Goal: Register for event/course

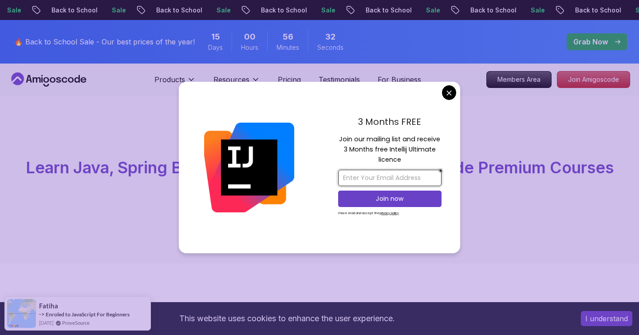
click at [369, 182] on input "email" at bounding box center [389, 178] width 103 height 16
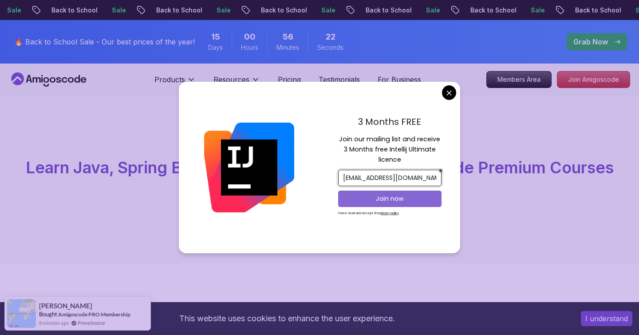
type input "wossenruth20@gmail.com"
click at [396, 202] on p "Join now" at bounding box center [390, 198] width 84 height 9
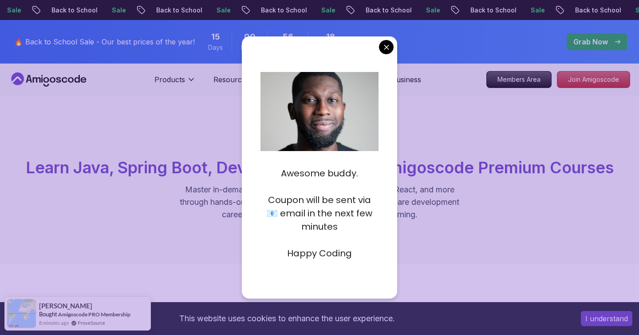
drag, startPoint x: 311, startPoint y: 197, endPoint x: 349, endPoint y: 229, distance: 49.8
click at [349, 229] on p "Coupon will be sent via 📧 email in the next few minutes" at bounding box center [320, 213] width 119 height 40
click at [346, 220] on p "Coupon will be sent via 📧 email in the next few minutes" at bounding box center [320, 213] width 119 height 40
drag, startPoint x: 322, startPoint y: 210, endPoint x: 358, endPoint y: 229, distance: 40.7
click at [358, 229] on p "Coupon will be sent via 📧 email in the next few minutes" at bounding box center [320, 213] width 119 height 40
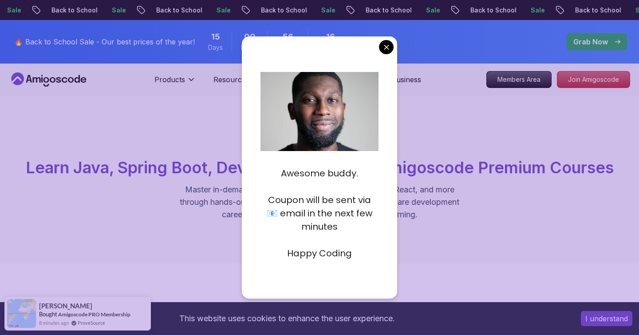
click at [339, 229] on p "Coupon will be sent via 📧 email in the next few minutes" at bounding box center [320, 213] width 119 height 40
drag, startPoint x: 294, startPoint y: 254, endPoint x: 362, endPoint y: 254, distance: 68.4
click at [362, 254] on p "Happy Coding" at bounding box center [320, 252] width 119 height 13
click at [341, 219] on p "Coupon will be sent via 📧 email in the next few minutes" at bounding box center [320, 213] width 119 height 40
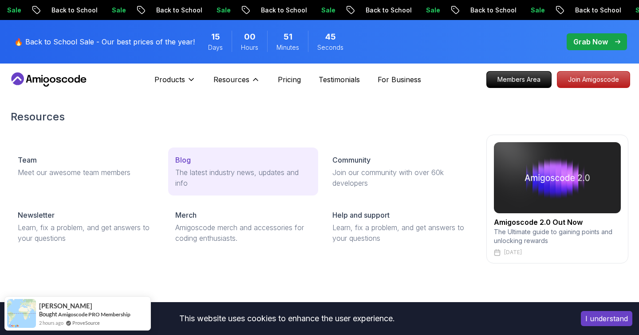
click at [221, 178] on p "The latest industry news, updates and info" at bounding box center [243, 177] width 136 height 21
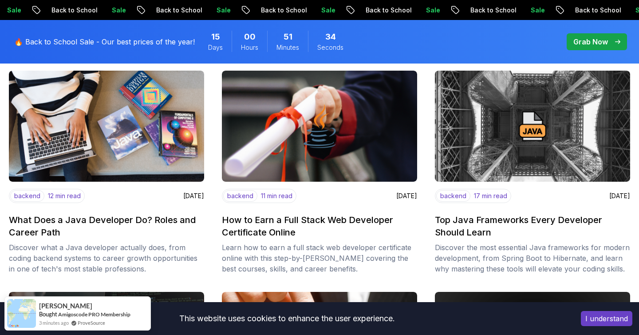
scroll to position [142, 0]
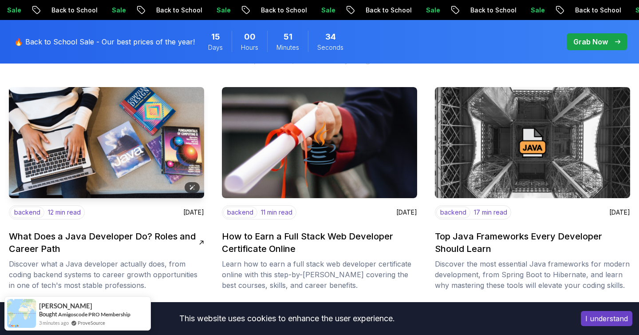
click at [166, 160] on img at bounding box center [106, 142] width 205 height 117
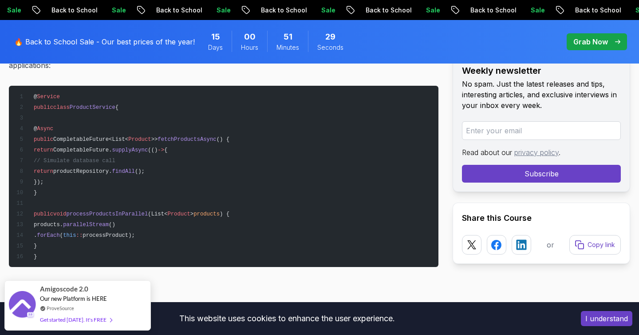
scroll to position [2434, 0]
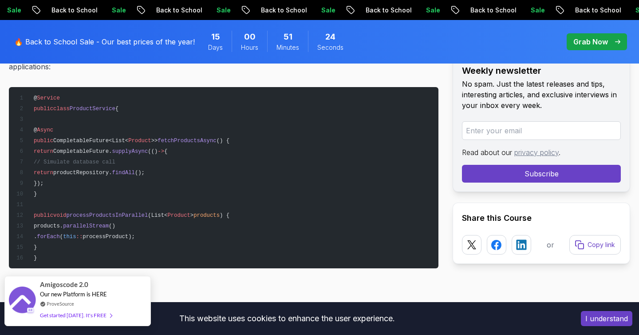
click at [93, 317] on div "Get started today. It's FREE" at bounding box center [76, 315] width 72 height 10
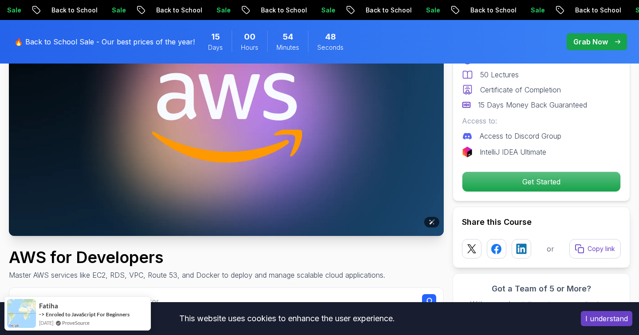
scroll to position [129, 0]
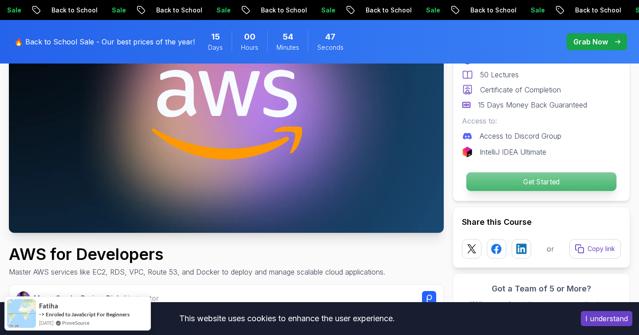
click at [509, 175] on p "Get Started" at bounding box center [542, 181] width 150 height 19
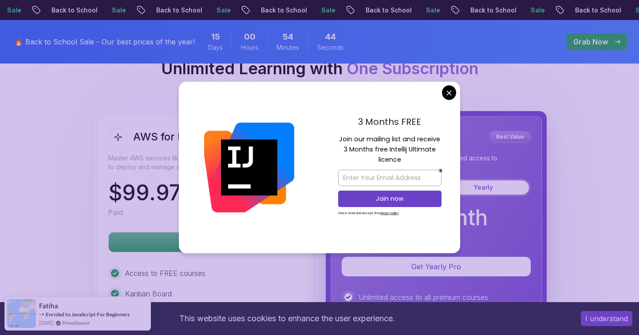
scroll to position [1882, 0]
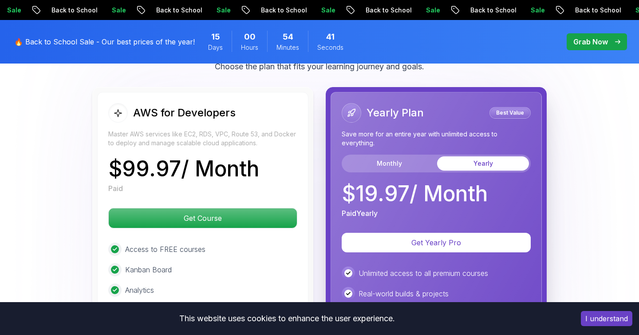
scroll to position [1917, 0]
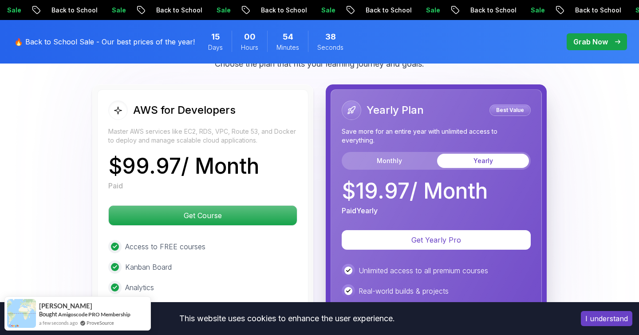
click at [609, 319] on button "I understand" at bounding box center [607, 318] width 52 height 15
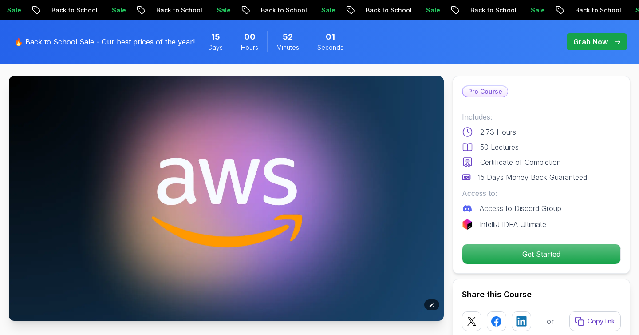
scroll to position [0, 0]
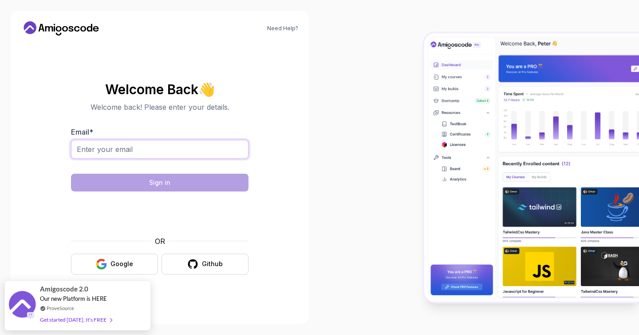
click at [191, 149] on input "Email *" at bounding box center [160, 149] width 178 height 19
type input "[EMAIL_ADDRESS][DOMAIN_NAME]"
click at [125, 269] on button "Google" at bounding box center [114, 264] width 87 height 21
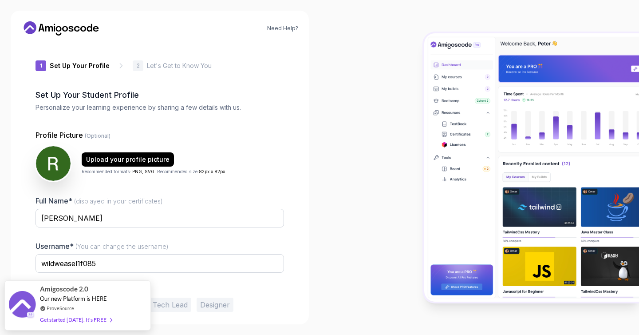
scroll to position [36, 0]
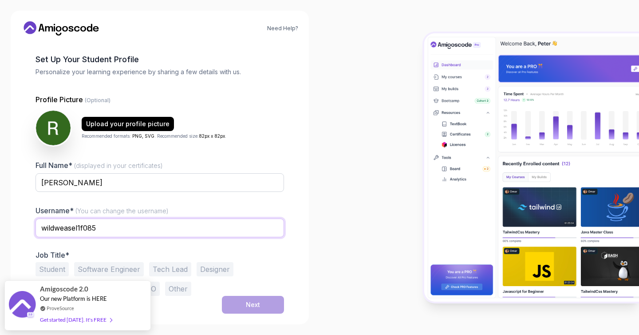
click at [61, 229] on input "wildweasel1f085" at bounding box center [160, 227] width 249 height 19
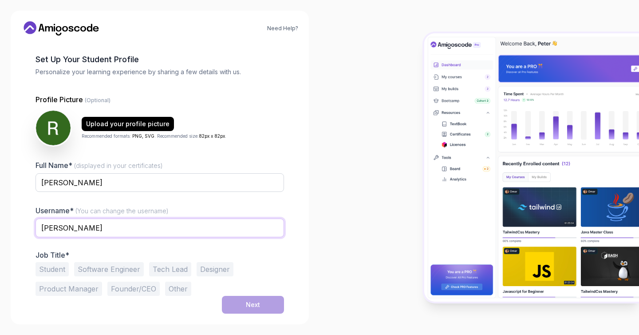
type input "ruth_wsn"
click at [100, 267] on button "Software Engineer" at bounding box center [109, 269] width 70 height 14
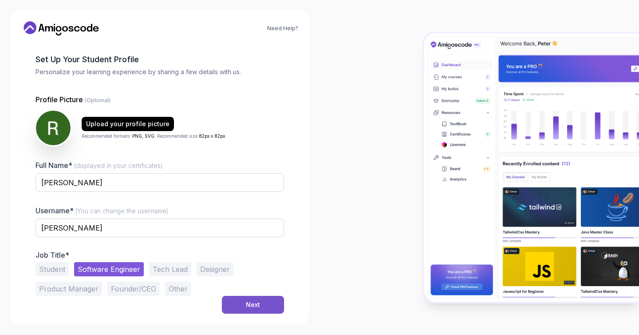
click at [250, 307] on div "Next" at bounding box center [253, 304] width 14 height 9
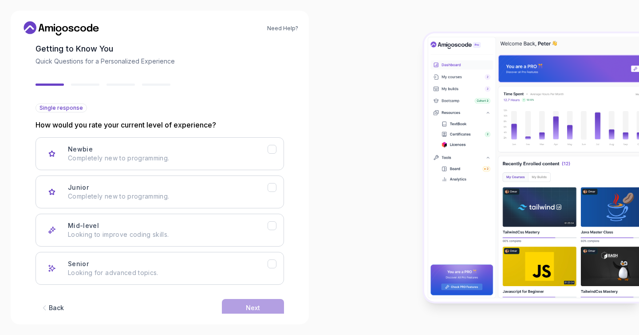
scroll to position [63, 0]
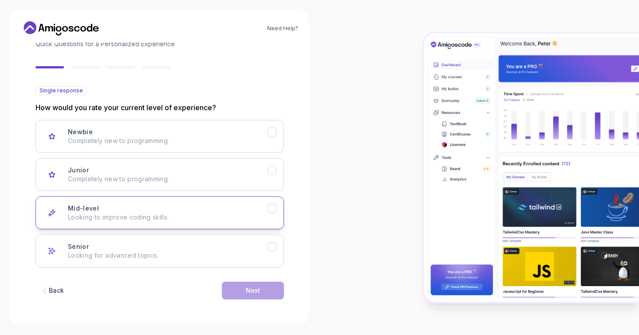
click at [193, 218] on p "Looking to improve coding skills." at bounding box center [168, 217] width 200 height 9
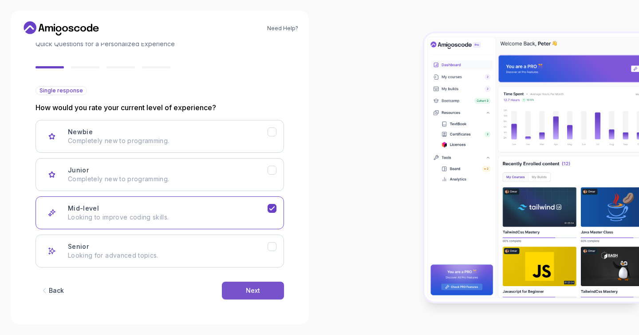
click at [250, 294] on div "Next" at bounding box center [253, 290] width 14 height 9
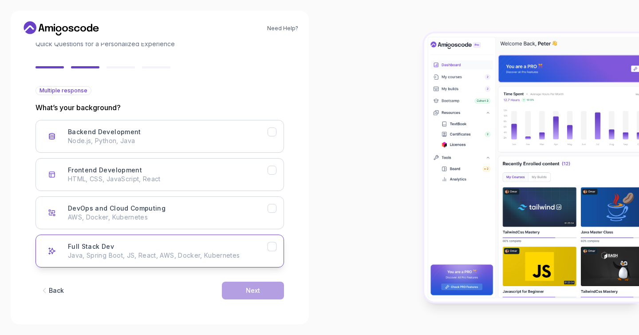
click at [274, 250] on div "Full Stack Dev" at bounding box center [272, 246] width 9 height 9
click at [250, 292] on div "Next" at bounding box center [253, 290] width 14 height 9
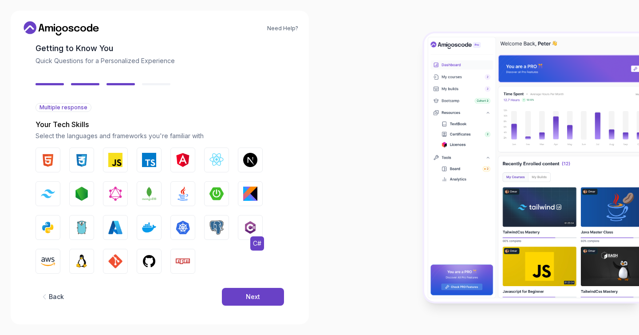
scroll to position [53, 0]
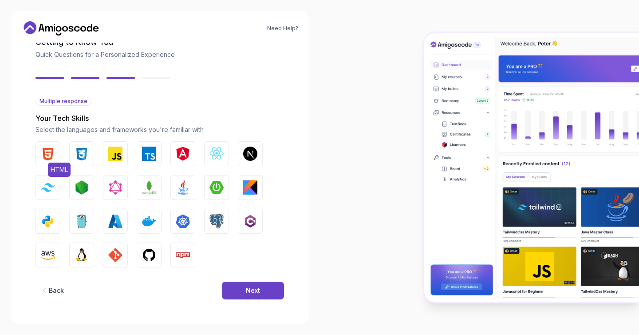
click at [56, 154] on button "HTML" at bounding box center [48, 153] width 25 height 25
click at [76, 156] on img "button" at bounding box center [82, 154] width 14 height 14
click at [109, 154] on img "button" at bounding box center [115, 154] width 14 height 14
click at [141, 155] on button "TypeScript" at bounding box center [149, 153] width 25 height 25
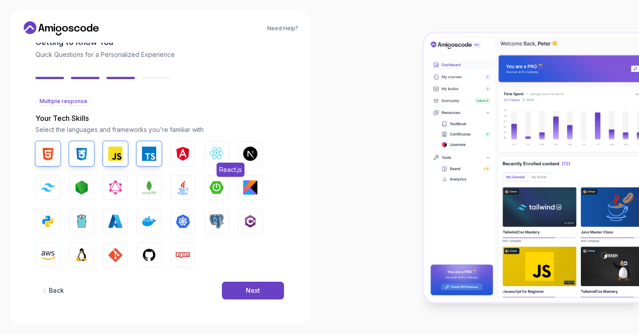
click at [221, 159] on img "button" at bounding box center [217, 154] width 14 height 14
click at [246, 156] on img "button" at bounding box center [250, 154] width 14 height 14
click at [48, 189] on img "button" at bounding box center [48, 187] width 14 height 8
click at [80, 191] on img "button" at bounding box center [82, 187] width 14 height 14
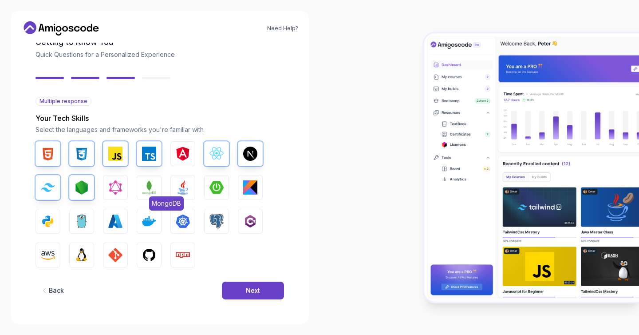
click at [155, 194] on img "button" at bounding box center [149, 187] width 14 height 14
click at [181, 190] on img "button" at bounding box center [183, 187] width 14 height 14
click at [216, 189] on img "button" at bounding box center [217, 187] width 14 height 14
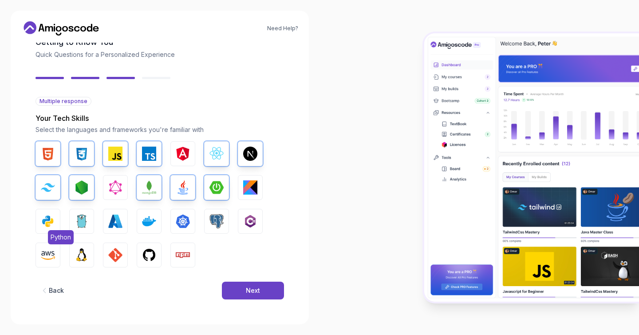
click at [42, 214] on img "button" at bounding box center [48, 221] width 14 height 14
click at [89, 249] on button "Linux" at bounding box center [81, 254] width 25 height 25
click at [112, 247] on button "GIT" at bounding box center [115, 254] width 25 height 25
click at [144, 251] on img "button" at bounding box center [149, 255] width 14 height 14
click at [171, 250] on button "Npm" at bounding box center [182, 254] width 25 height 25
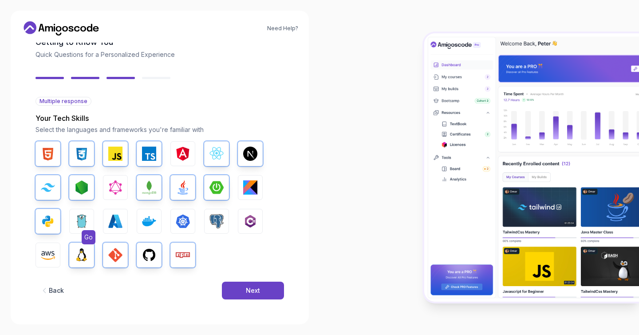
click at [81, 222] on img "button" at bounding box center [82, 221] width 14 height 14
click at [149, 222] on img "button" at bounding box center [149, 221] width 14 height 14
click at [211, 224] on img "button" at bounding box center [217, 221] width 14 height 14
click at [41, 255] on img "button" at bounding box center [48, 255] width 14 height 14
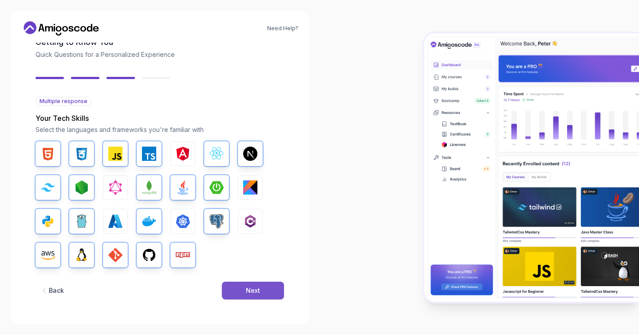
click at [247, 284] on button "Next" at bounding box center [253, 290] width 62 height 18
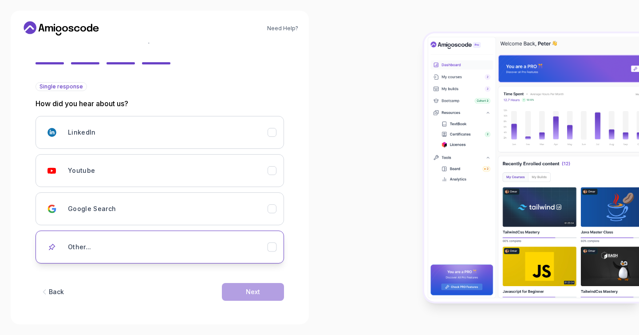
scroll to position [69, 0]
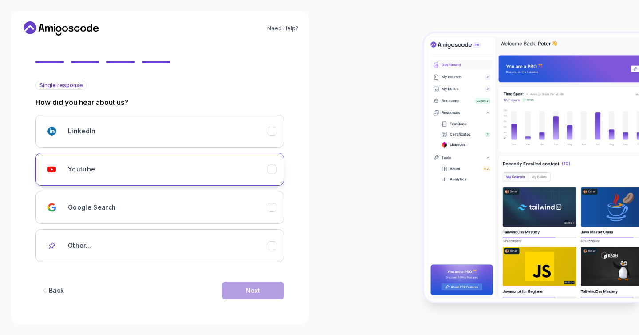
click at [201, 165] on div "Youtube" at bounding box center [168, 169] width 200 height 18
click at [248, 297] on button "Next" at bounding box center [253, 290] width 62 height 18
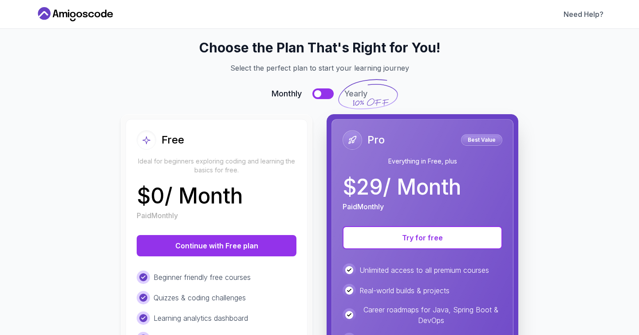
scroll to position [0, 0]
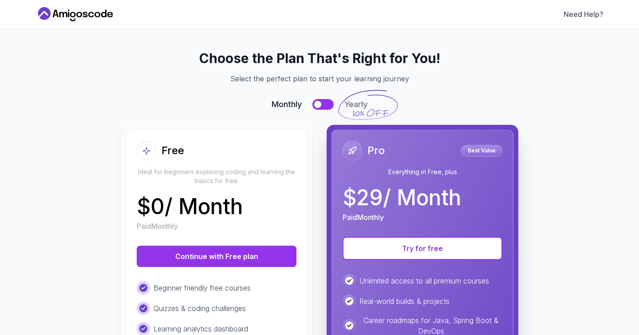
click at [252, 161] on div "Free Ideal for beginners exploring coding and learning the basics for free." at bounding box center [217, 163] width 160 height 44
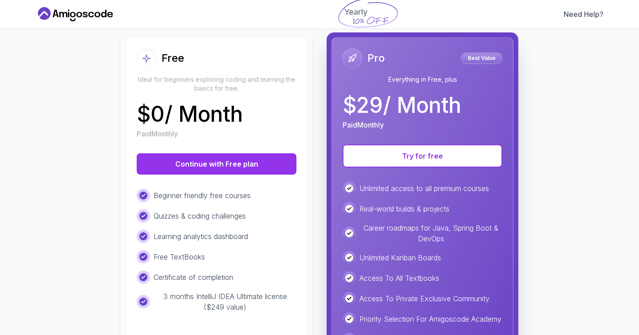
scroll to position [91, 0]
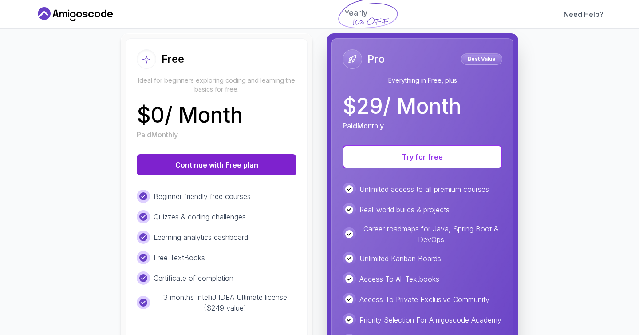
click at [241, 168] on button "Continue with Free plan" at bounding box center [217, 164] width 160 height 21
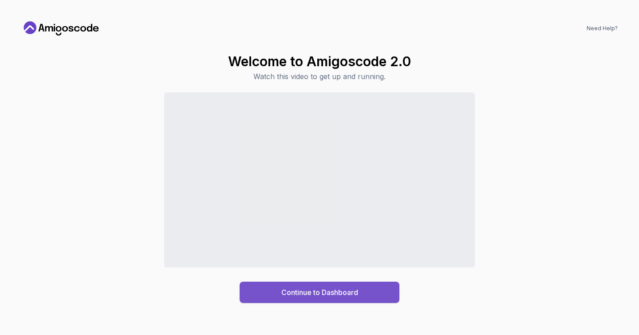
click at [352, 296] on div "Continue to Dashboard" at bounding box center [319, 292] width 77 height 11
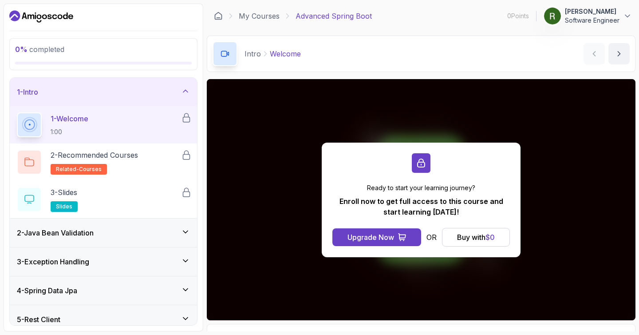
scroll to position [31, 0]
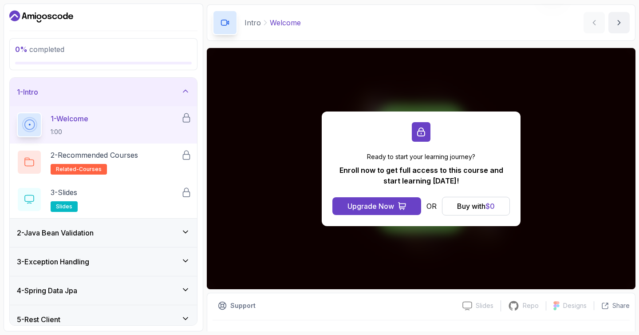
click at [386, 170] on p "Enroll now to get full access to this course and start learning [DATE]!" at bounding box center [422, 175] width 178 height 21
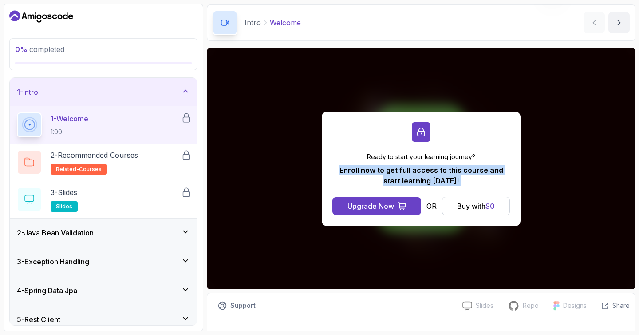
click at [393, 174] on p "Enroll now to get full access to this course and start learning [DATE]!" at bounding box center [422, 175] width 178 height 21
drag, startPoint x: 445, startPoint y: 180, endPoint x: 326, endPoint y: 155, distance: 121.6
click at [327, 155] on div "Ready to start your learning journey? Enroll now to get full access to this cou…" at bounding box center [421, 168] width 199 height 115
click at [379, 170] on p "Enroll now to get full access to this course and start learning [DATE]!" at bounding box center [422, 175] width 178 height 21
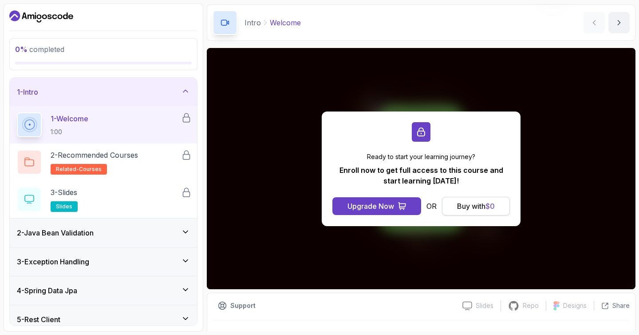
click at [474, 210] on div "Buy with $ 0" at bounding box center [476, 206] width 38 height 11
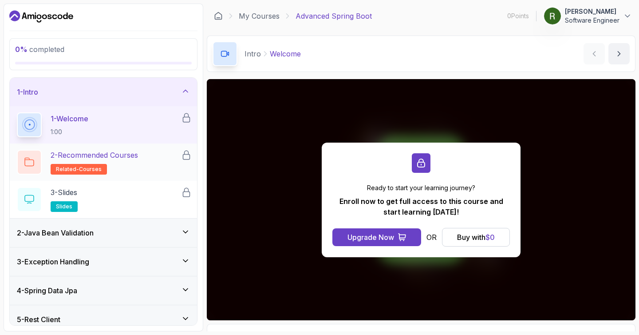
click at [138, 166] on h2 "2 - Recommended Courses related-courses" at bounding box center [94, 162] width 87 height 25
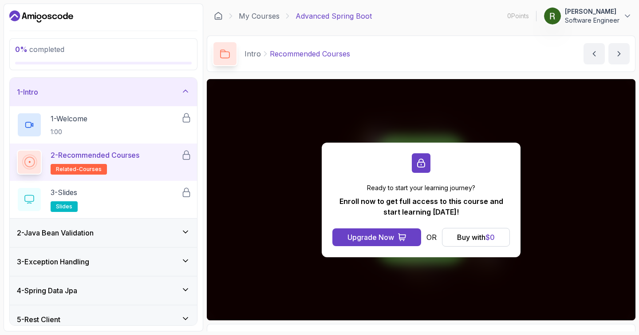
click at [297, 54] on p "Recommended Courses" at bounding box center [310, 53] width 80 height 11
click at [129, 205] on div "3 - Slides slides" at bounding box center [99, 199] width 164 height 25
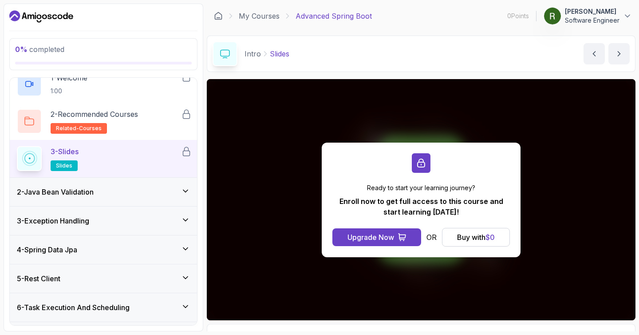
click at [138, 197] on div "2 - Java Bean Validation" at bounding box center [103, 192] width 187 height 28
